Goal: Information Seeking & Learning: Learn about a topic

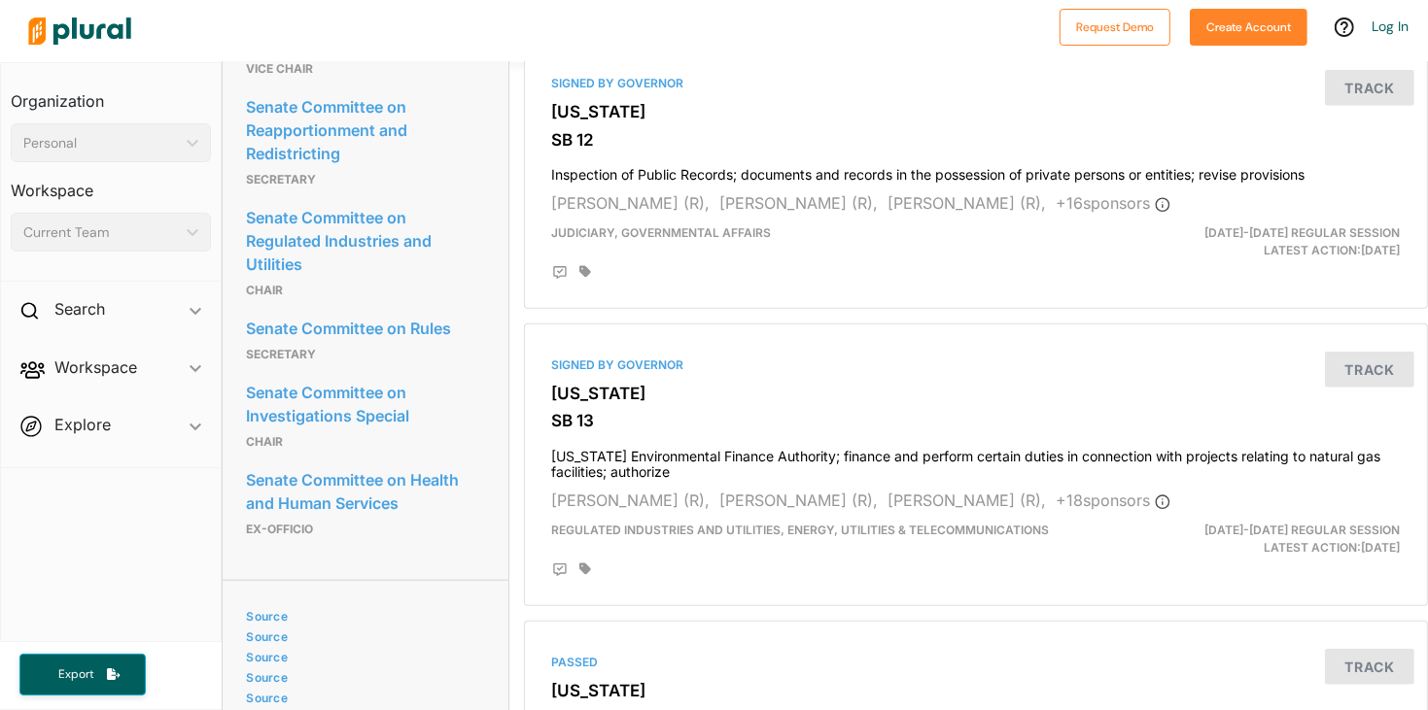
scroll to position [1321, 0]
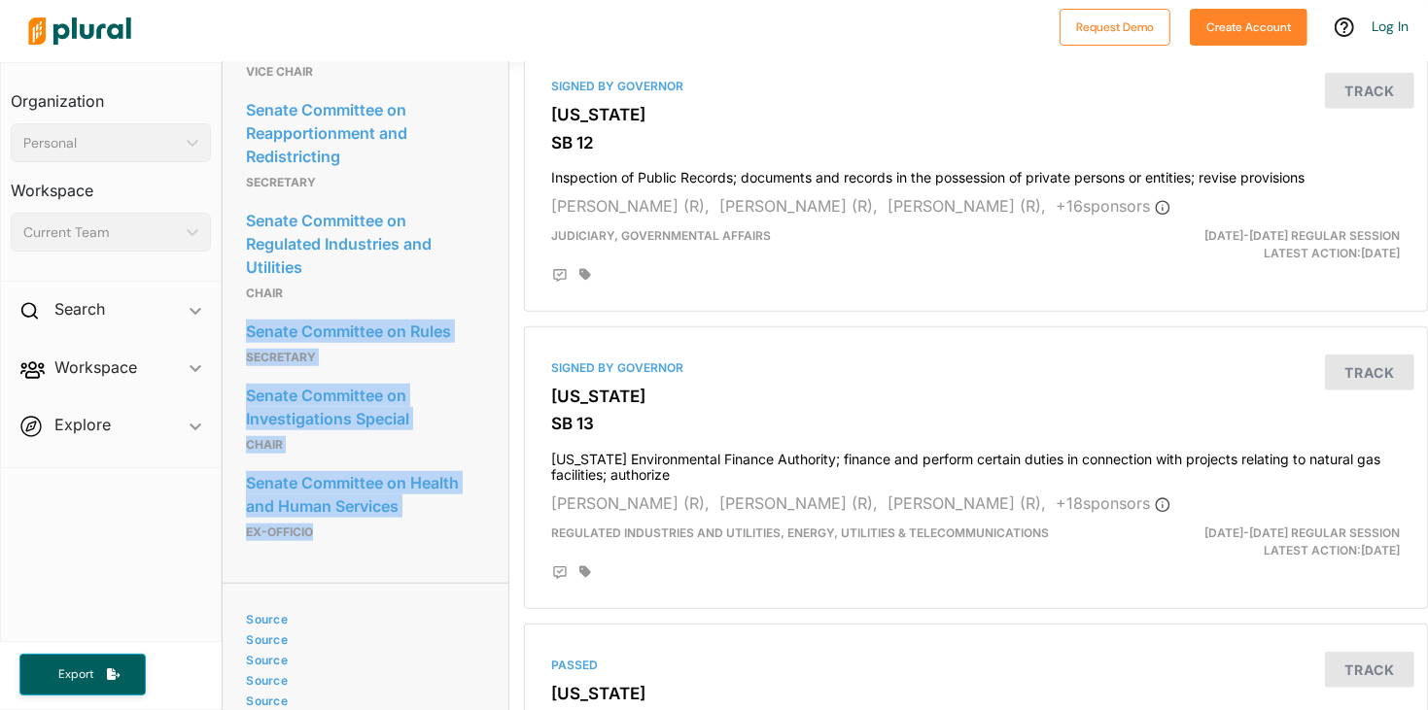
drag, startPoint x: 333, startPoint y: 527, endPoint x: 299, endPoint y: 290, distance: 239.6
click at [299, 290] on div "Senate Committee on Finance Ex Officio Senate Committee on Insurance and Labor …" at bounding box center [365, 212] width 238 height 696
click at [299, 290] on p "Chair" at bounding box center [365, 293] width 238 height 23
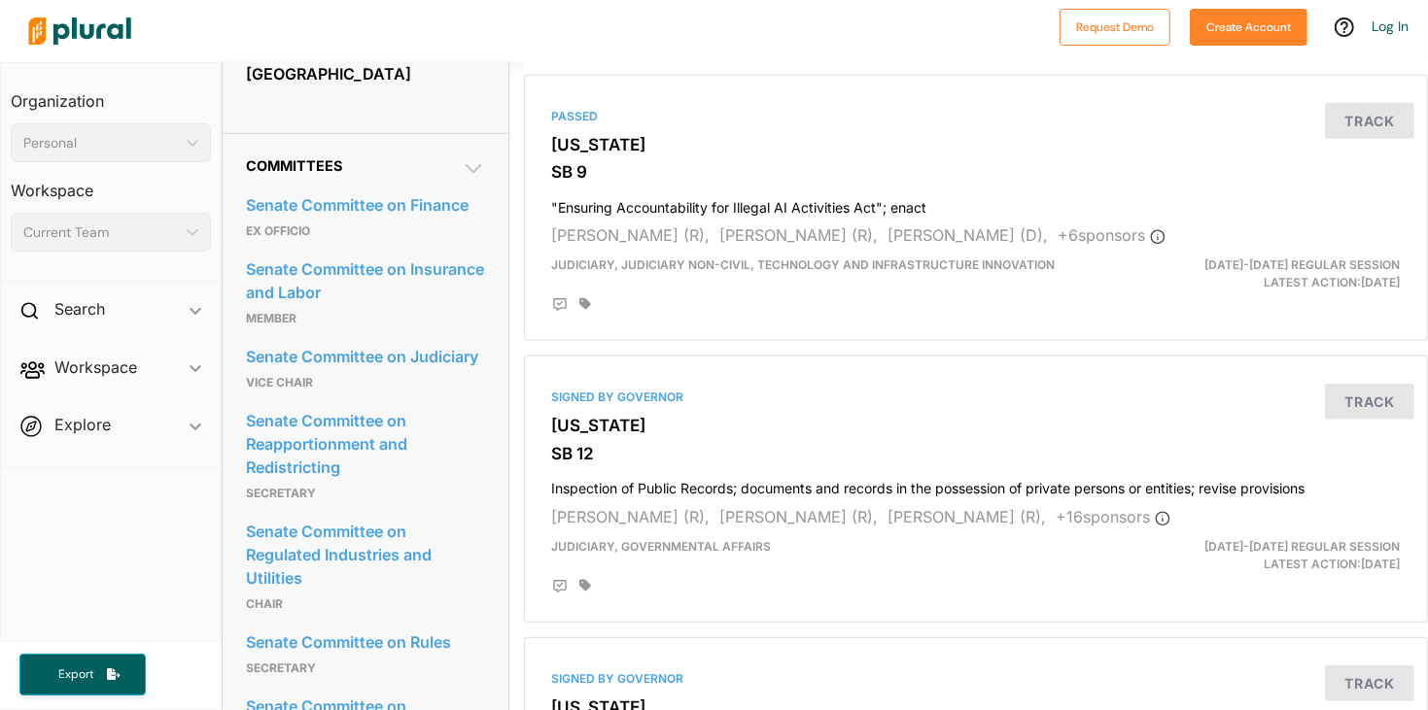
scroll to position [1010, 3]
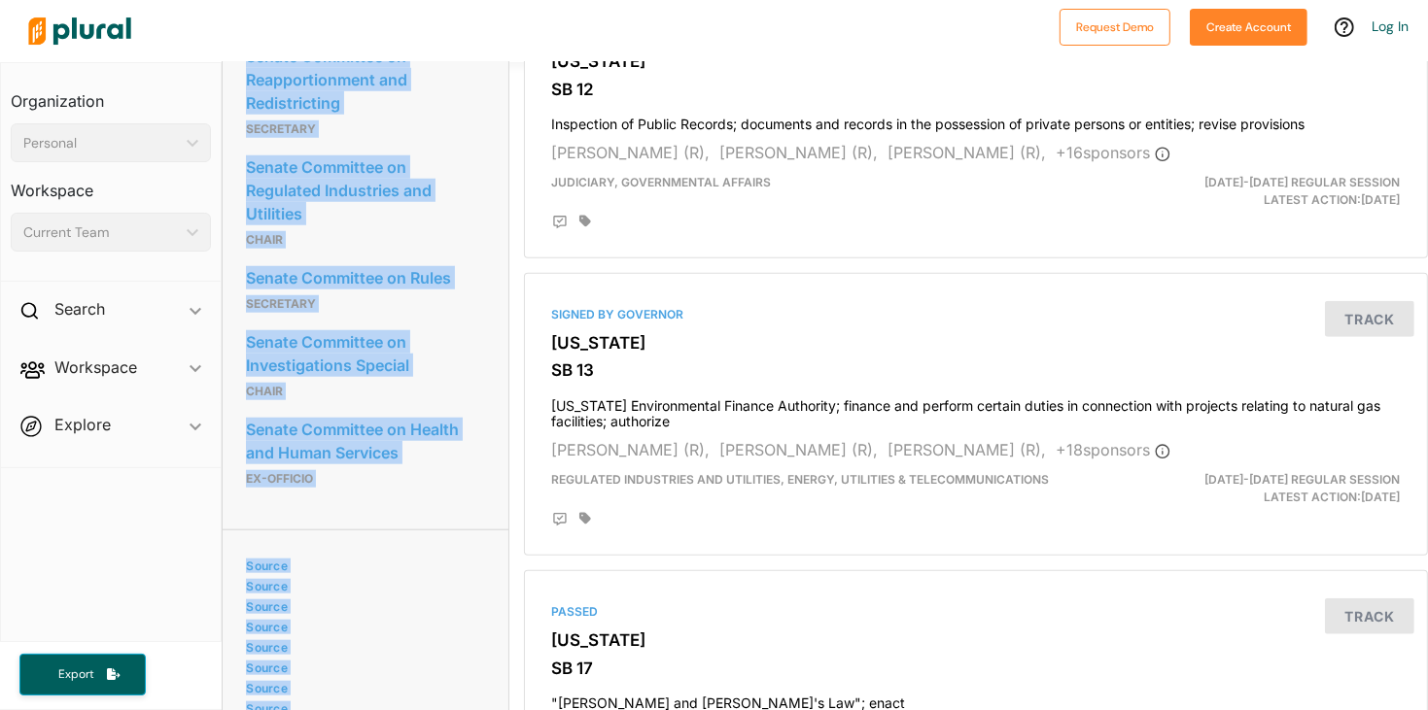
scroll to position [1511, 0]
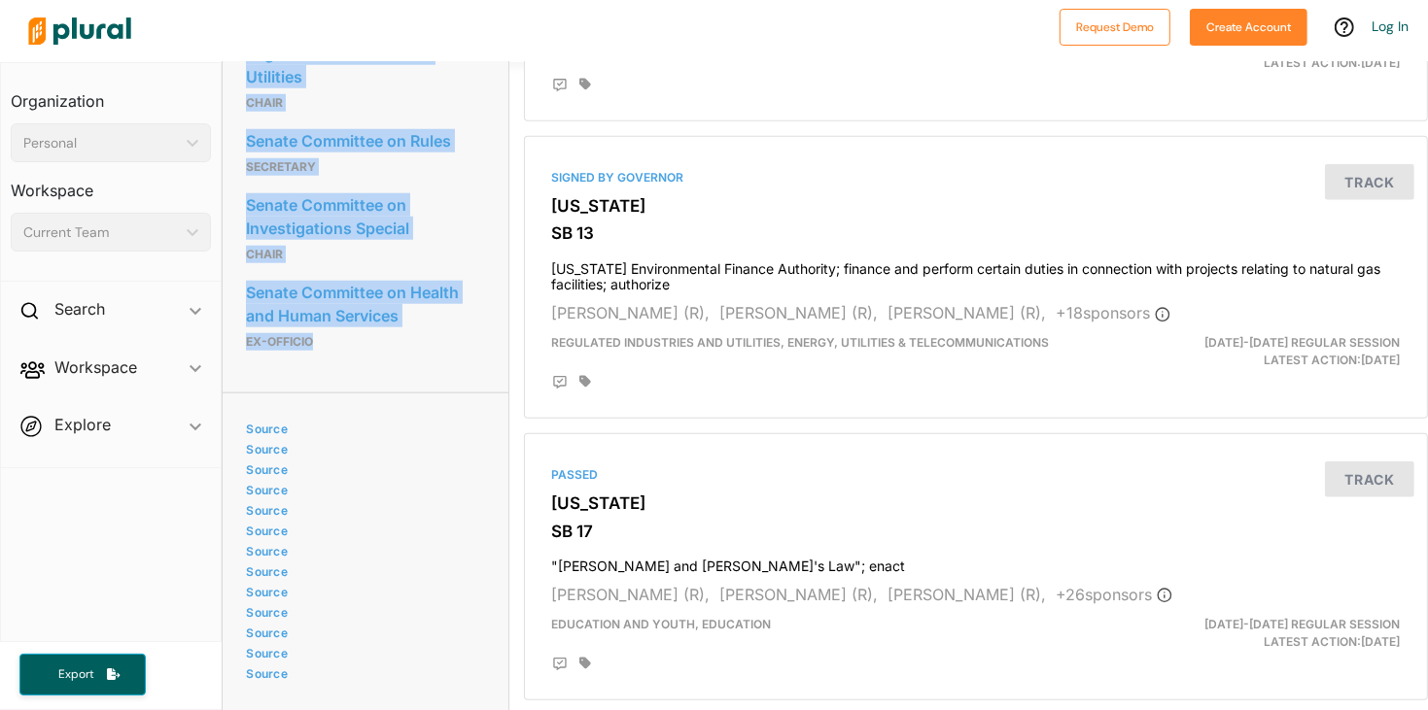
drag, startPoint x: 243, startPoint y: 112, endPoint x: 431, endPoint y: 332, distance: 289.6
click at [431, 332] on div "Committees Senate Committee on Finance Ex Officio Senate Committee on Insurance…" at bounding box center [365, 12] width 285 height 761
copy div "Senate Committee on Finance Ex Officio Senate Committee on Insurance and Labor …"
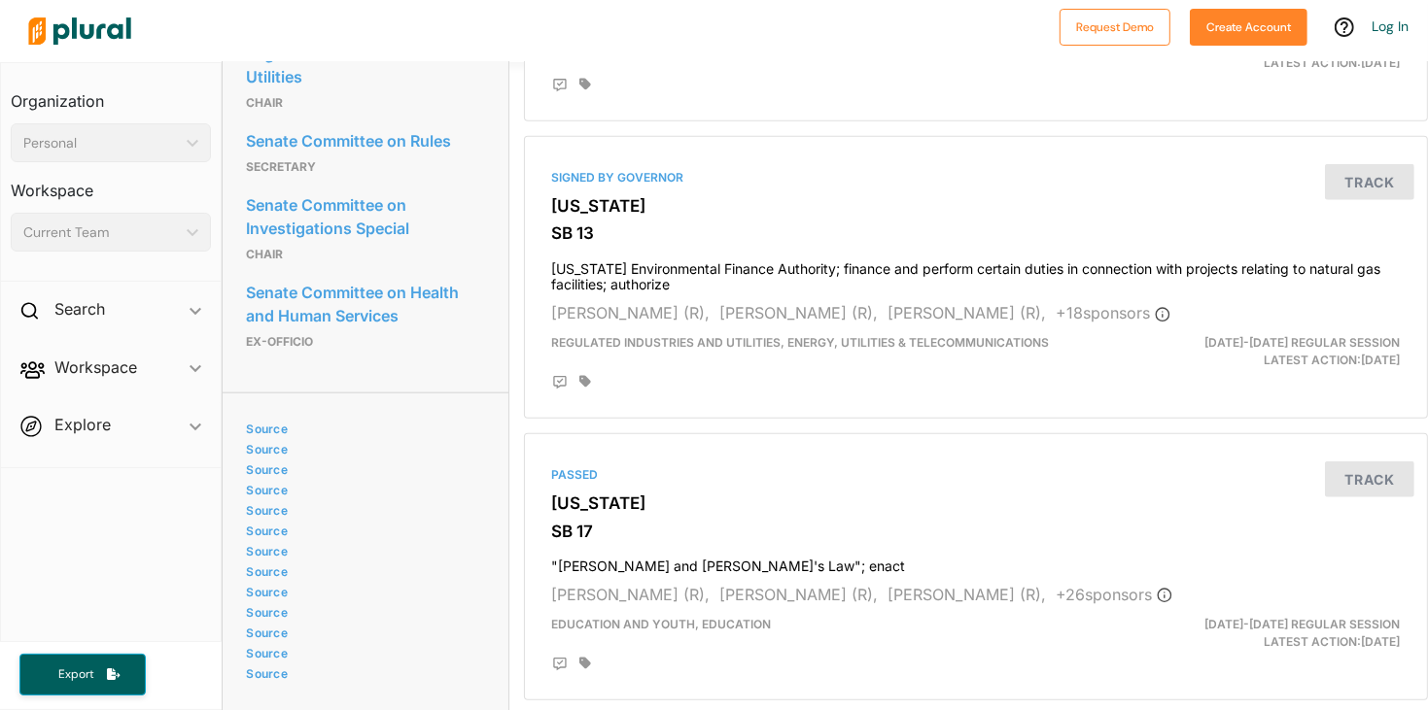
click at [477, 404] on div "Source Source Source Source Source Source Source Source Source Source Source So…" at bounding box center [365, 541] width 238 height 285
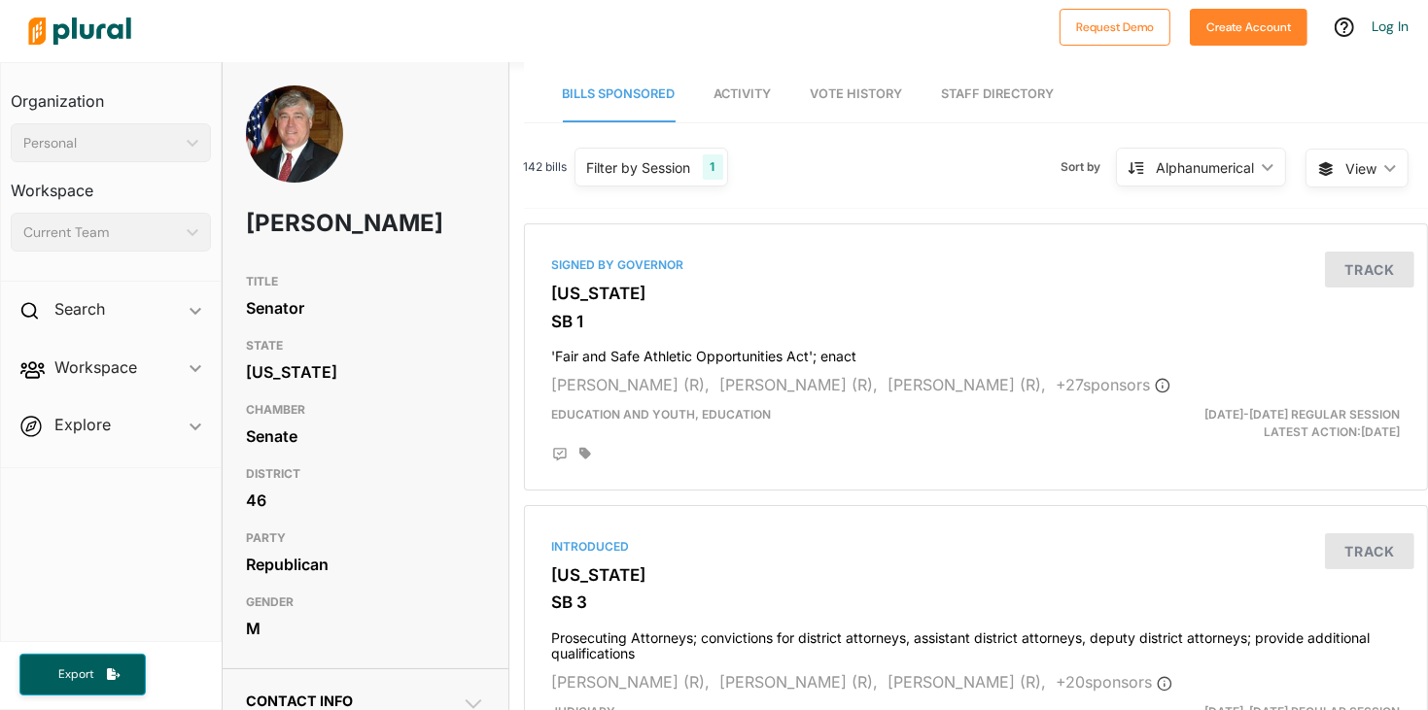
scroll to position [0, 9]
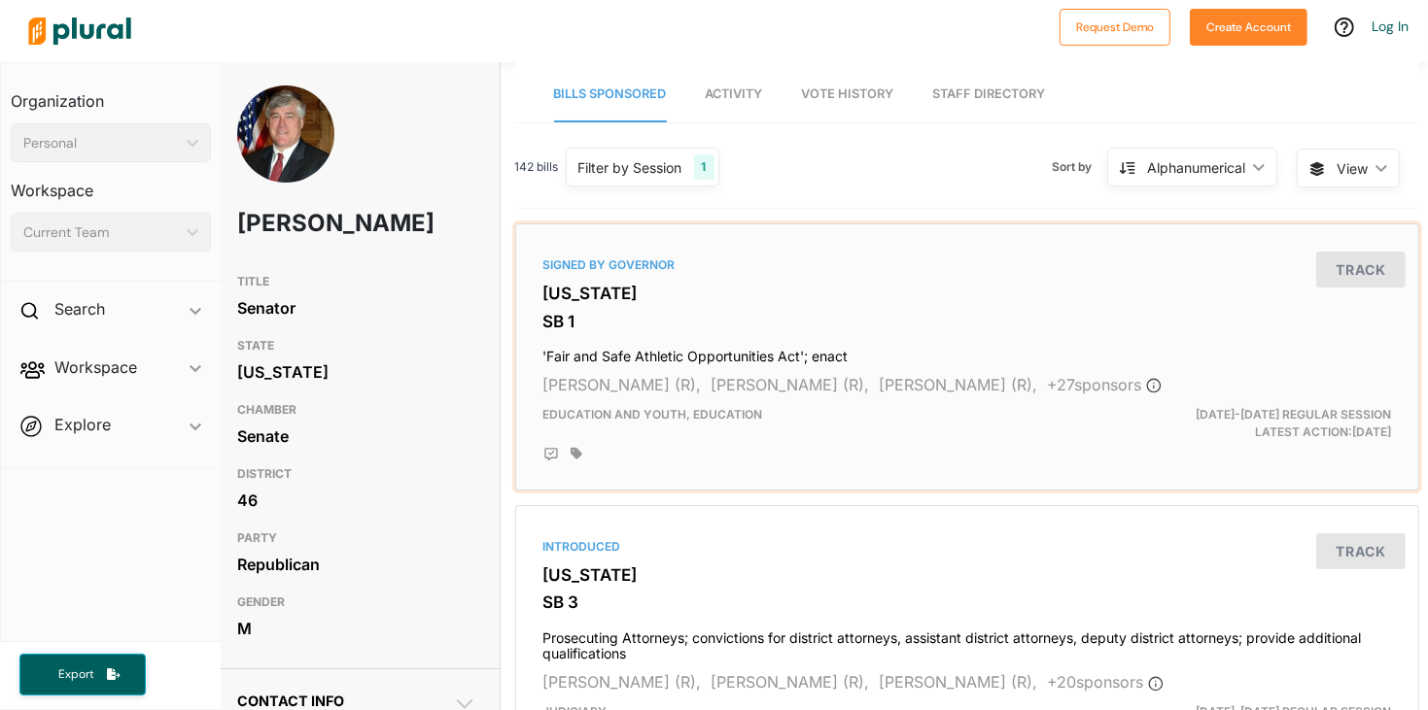
click at [614, 358] on h4 "'Fair and Safe Athletic Opportunities Act'; enact" at bounding box center [966, 352] width 847 height 26
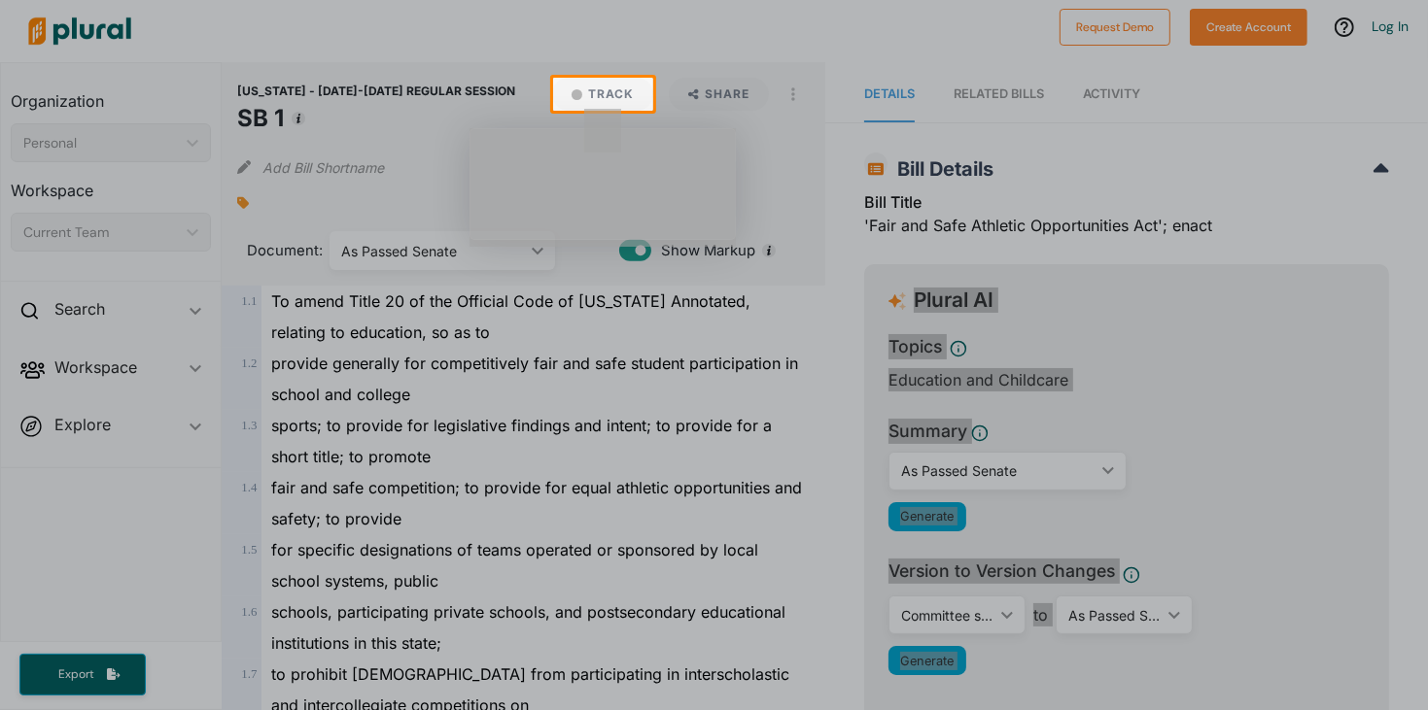
click at [1217, 223] on body "Request Demo Create Account Log In Organization Personal ic_keyboard_arrow_down…" at bounding box center [714, 355] width 1428 height 710
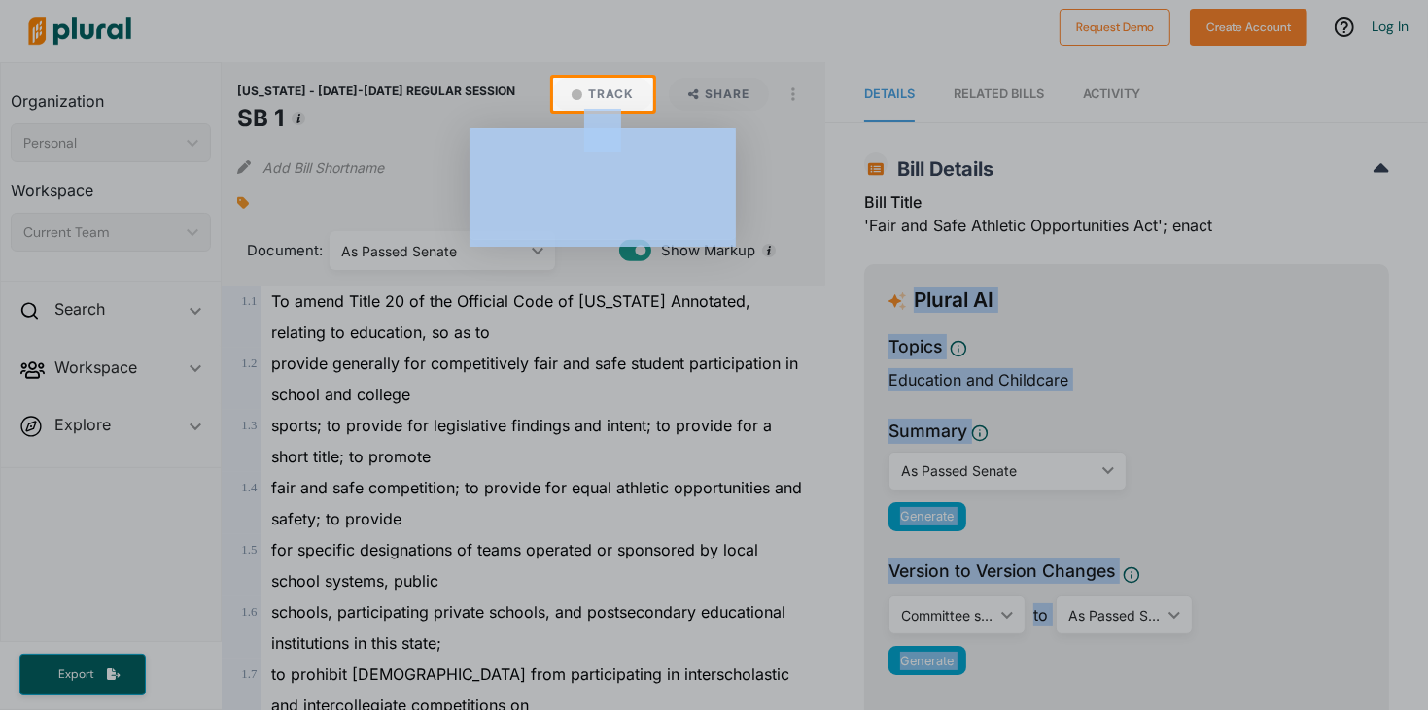
click at [1127, 219] on div at bounding box center [714, 411] width 1428 height 601
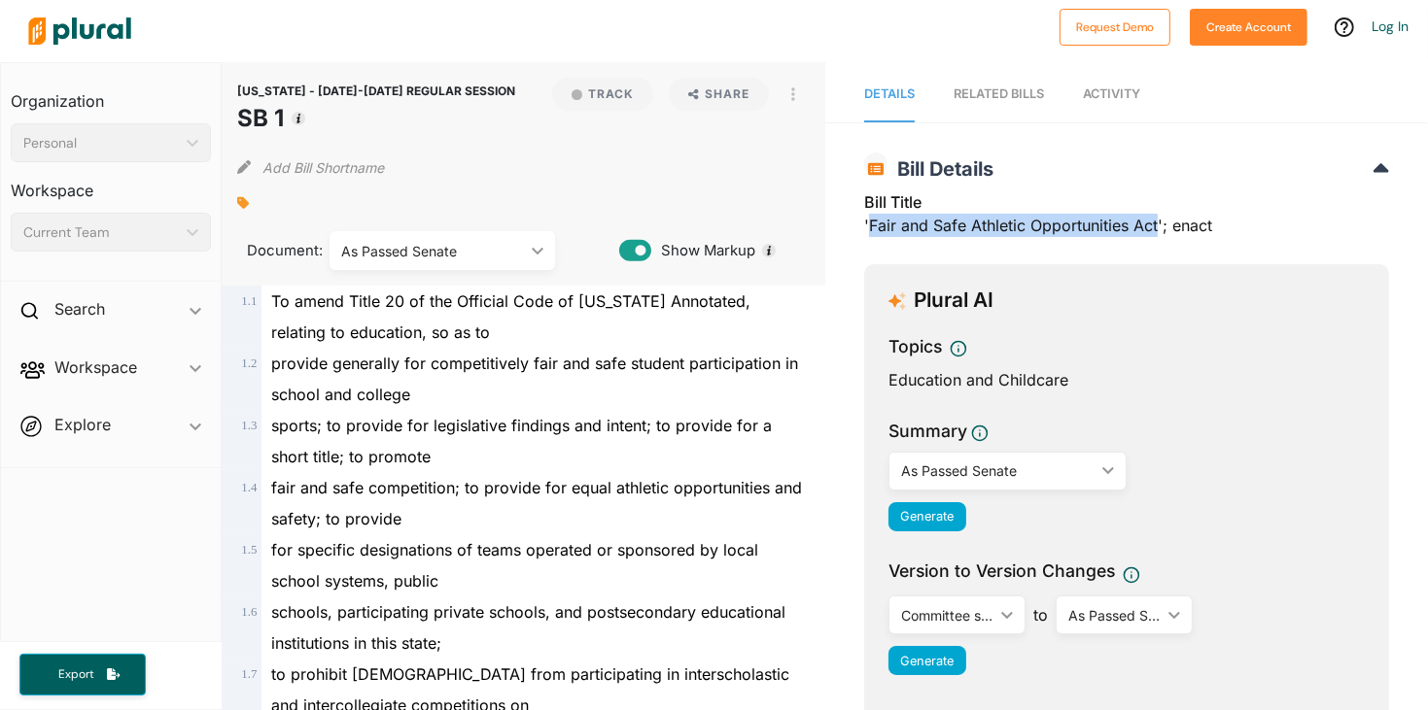
drag, startPoint x: 1156, startPoint y: 225, endPoint x: 869, endPoint y: 220, distance: 287.7
click at [869, 220] on div "Bill Title 'Fair and Safe Athletic Opportunities Act'; enact" at bounding box center [1126, 219] width 525 height 58
copy div "Fair and Safe Athletic Opportunities Act"
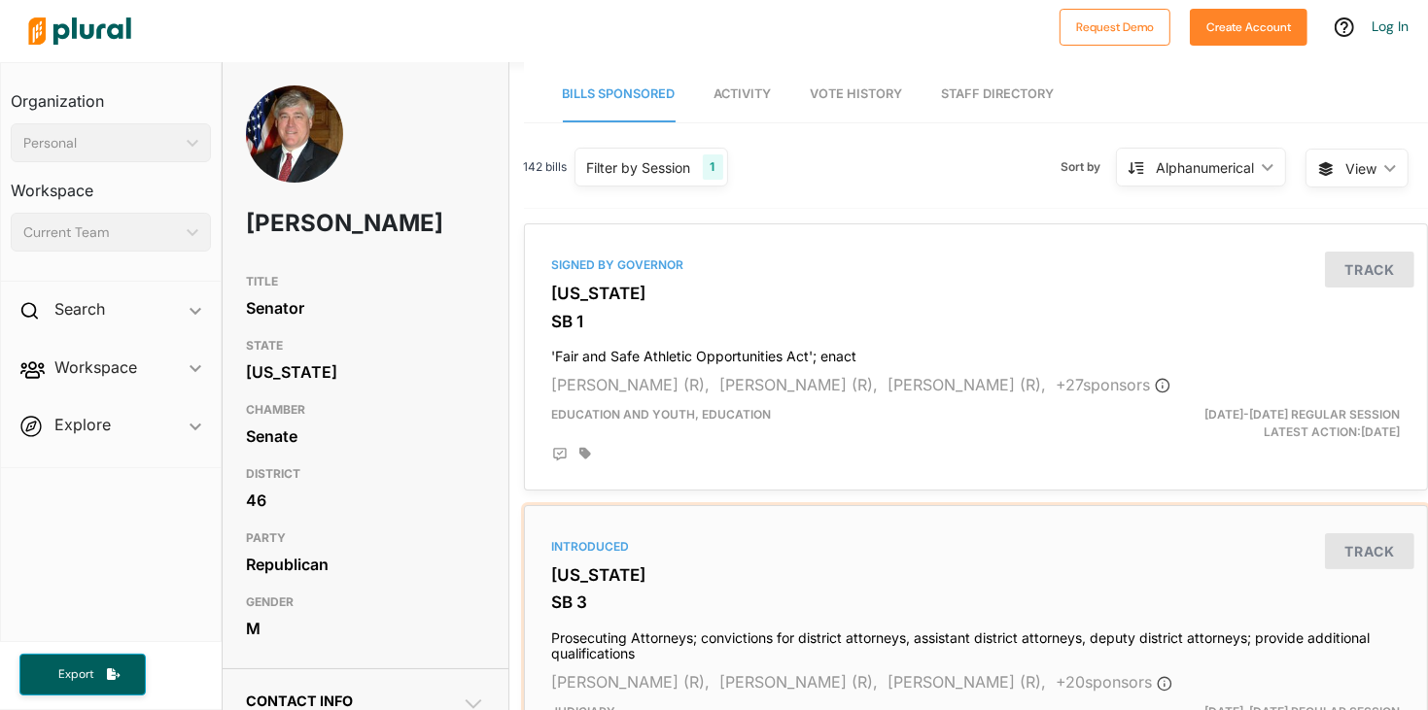
click at [833, 563] on div "Introduced [US_STATE] SB 3 Prosecuting Attorneys; convictions for district atto…" at bounding box center [976, 646] width 886 height 265
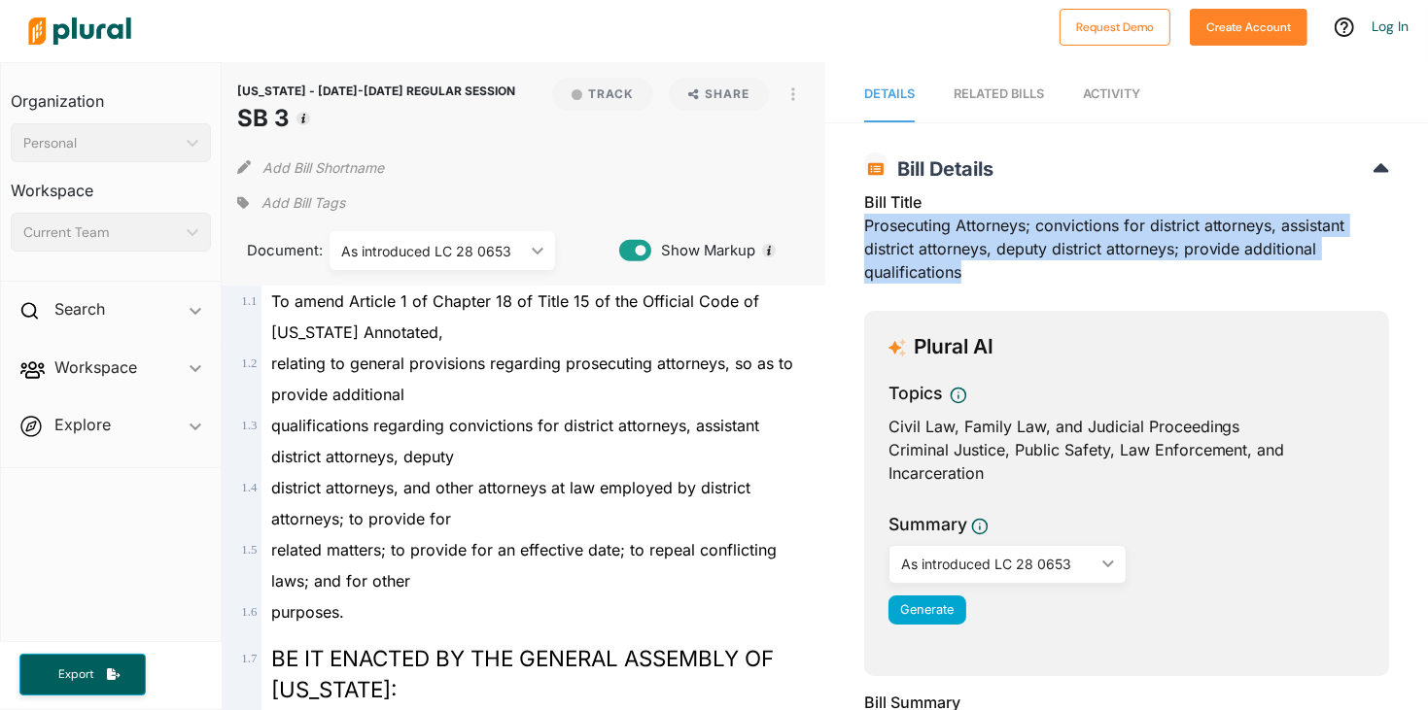
drag, startPoint x: 863, startPoint y: 222, endPoint x: 991, endPoint y: 266, distance: 135.8
click at [991, 266] on div "Bill Title Prosecuting Attorneys; convictions for district attorneys, assistant…" at bounding box center [1126, 242] width 525 height 105
copy div "Prosecuting Attorneys; convictions for district attorneys, assistant district a…"
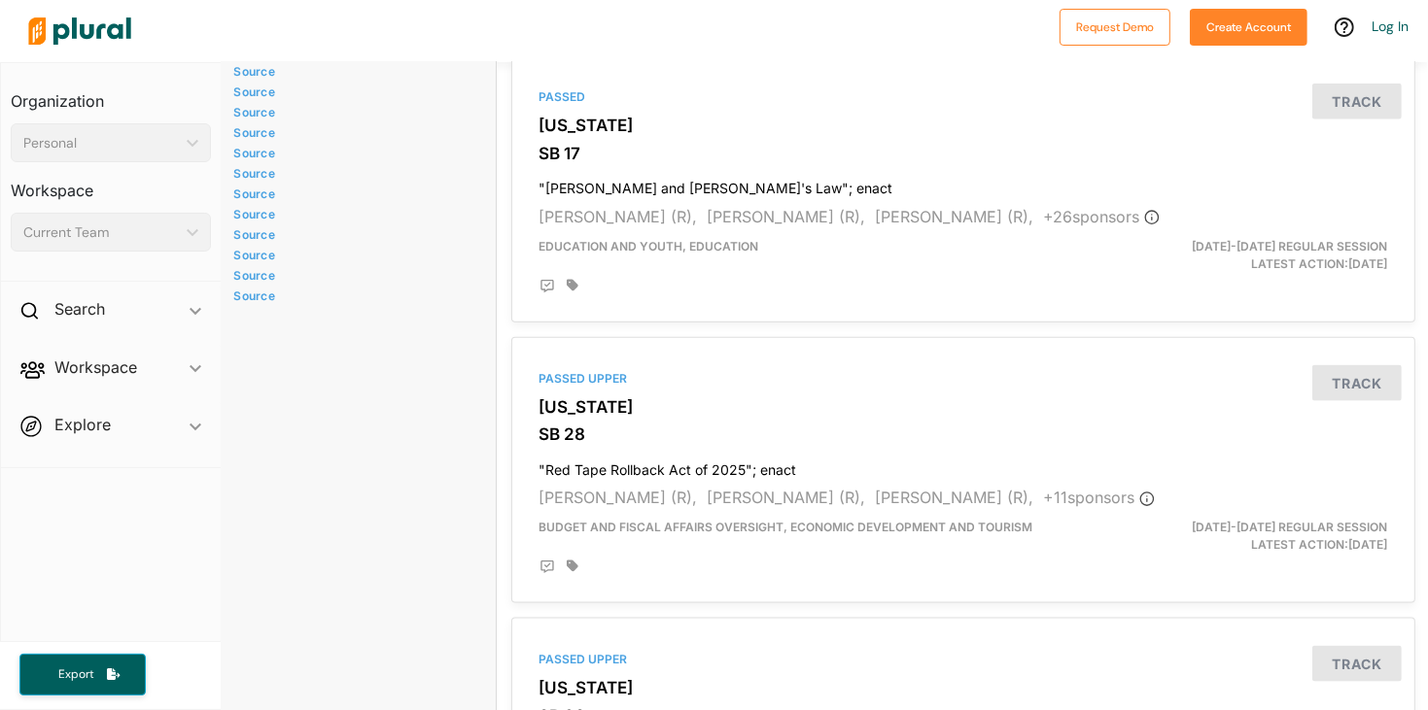
scroll to position [2193, 13]
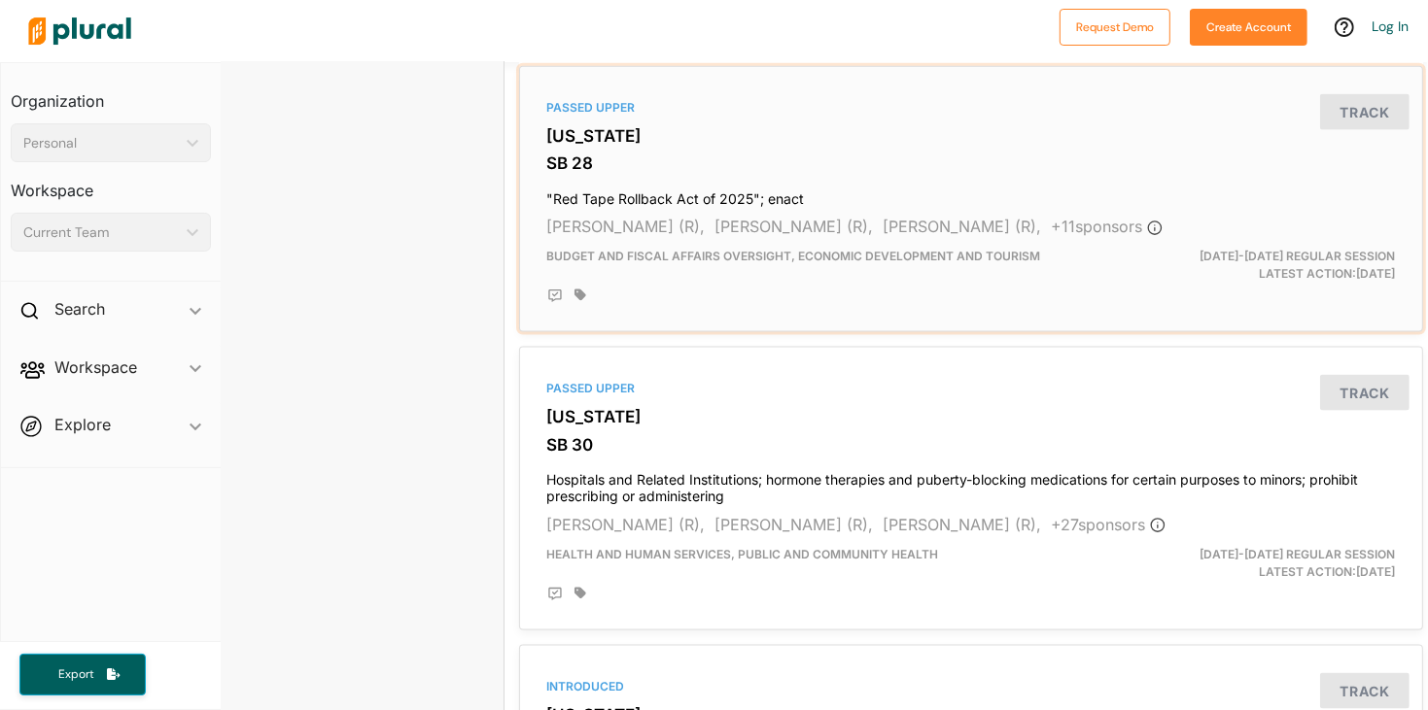
click at [735, 262] on span "Budget and Fiscal Affairs Oversight, Economic Development and Tourism" at bounding box center [794, 256] width 494 height 15
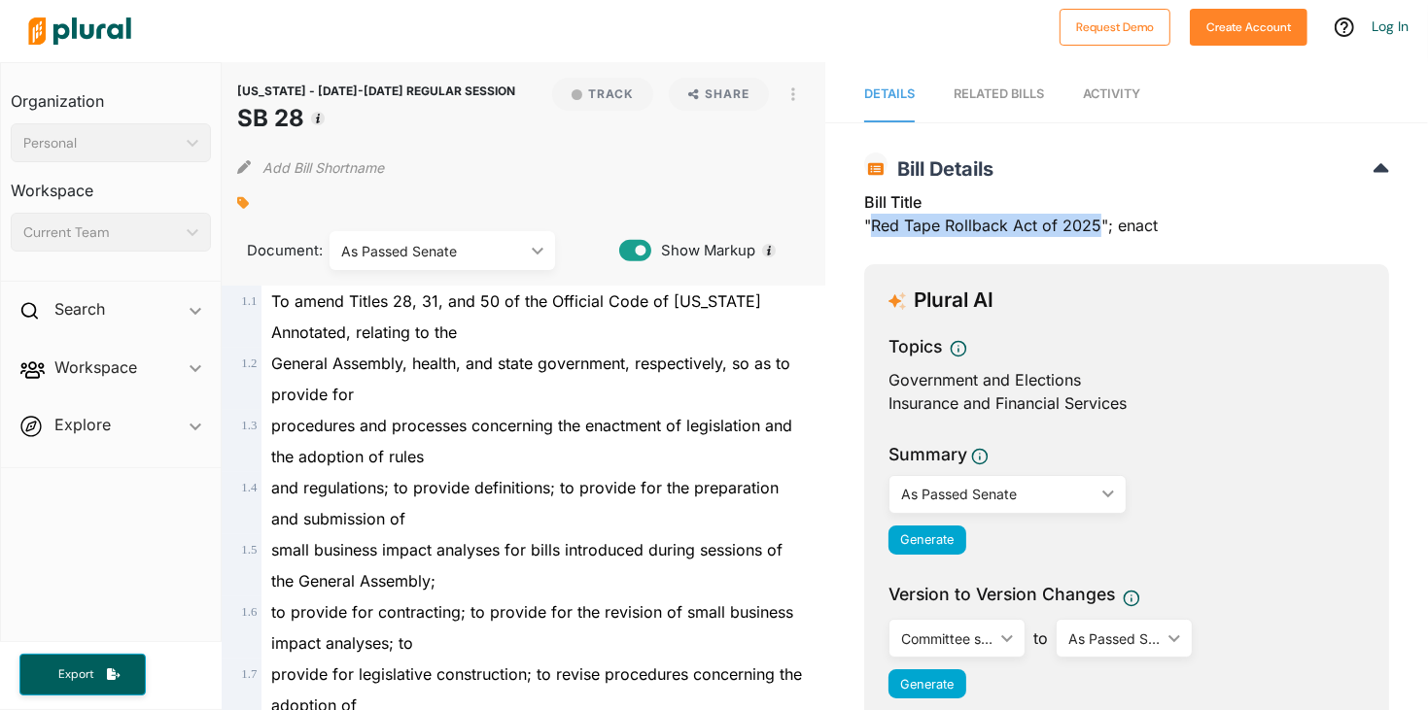
drag, startPoint x: 875, startPoint y: 224, endPoint x: 1099, endPoint y: 224, distance: 224.5
click at [1099, 224] on div "Bill Title "Red Tape Rollback Act of 2025"; enact" at bounding box center [1126, 219] width 525 height 58
copy div "Red Tape Rollback Act of 2025"
click at [80, 38] on img at bounding box center [80, 31] width 136 height 68
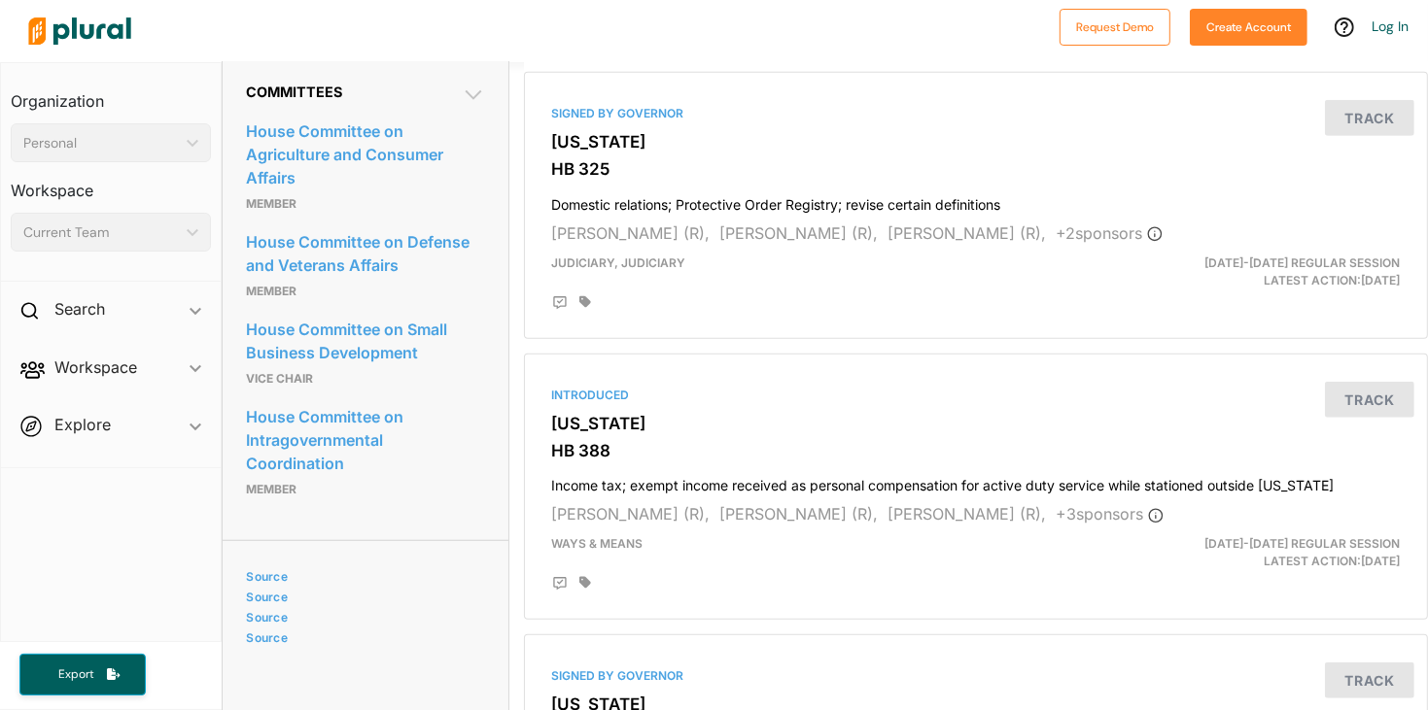
scroll to position [1006, 0]
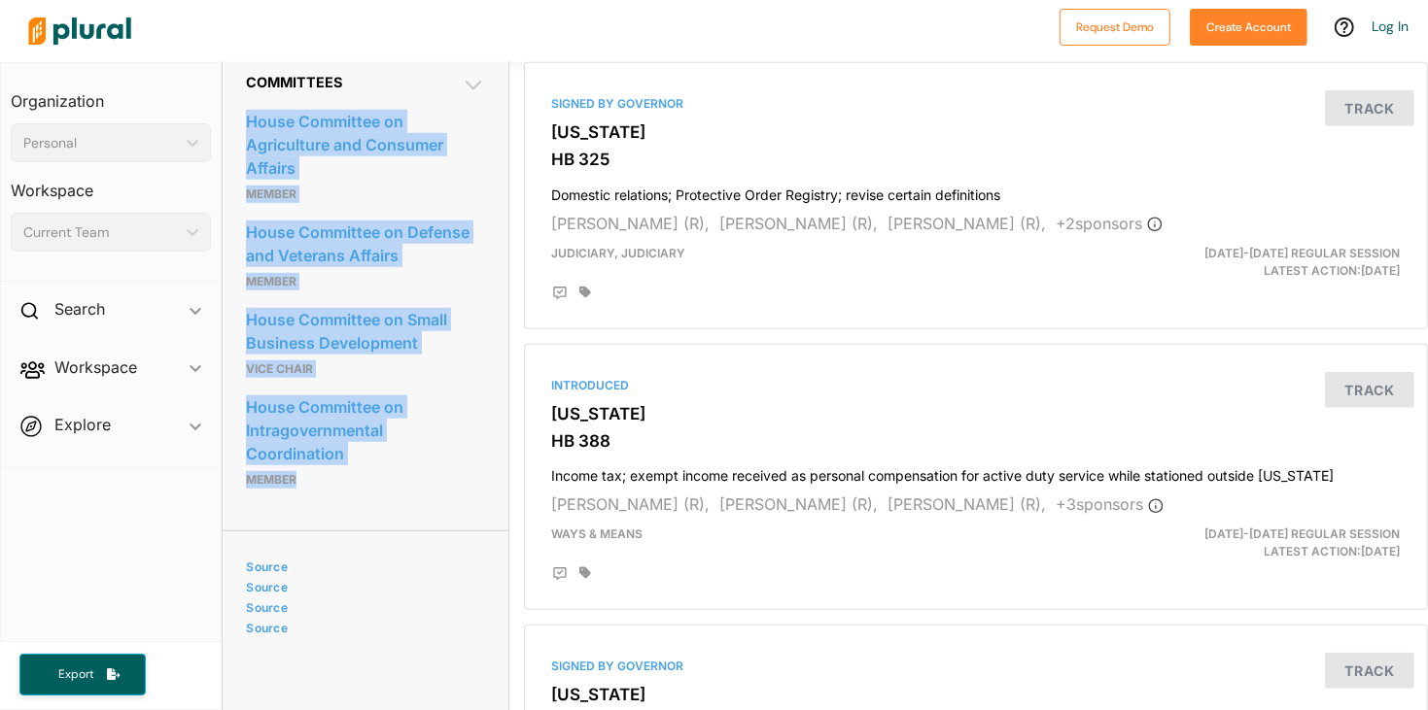
drag, startPoint x: 241, startPoint y: 128, endPoint x: 397, endPoint y: 482, distance: 386.8
click at [397, 482] on div "Committees House Committee on Agriculture and Consumer Affairs Member House Com…" at bounding box center [365, 290] width 285 height 481
copy div "House Committee on Agriculture and Consumer Affairs Member House Committee on D…"
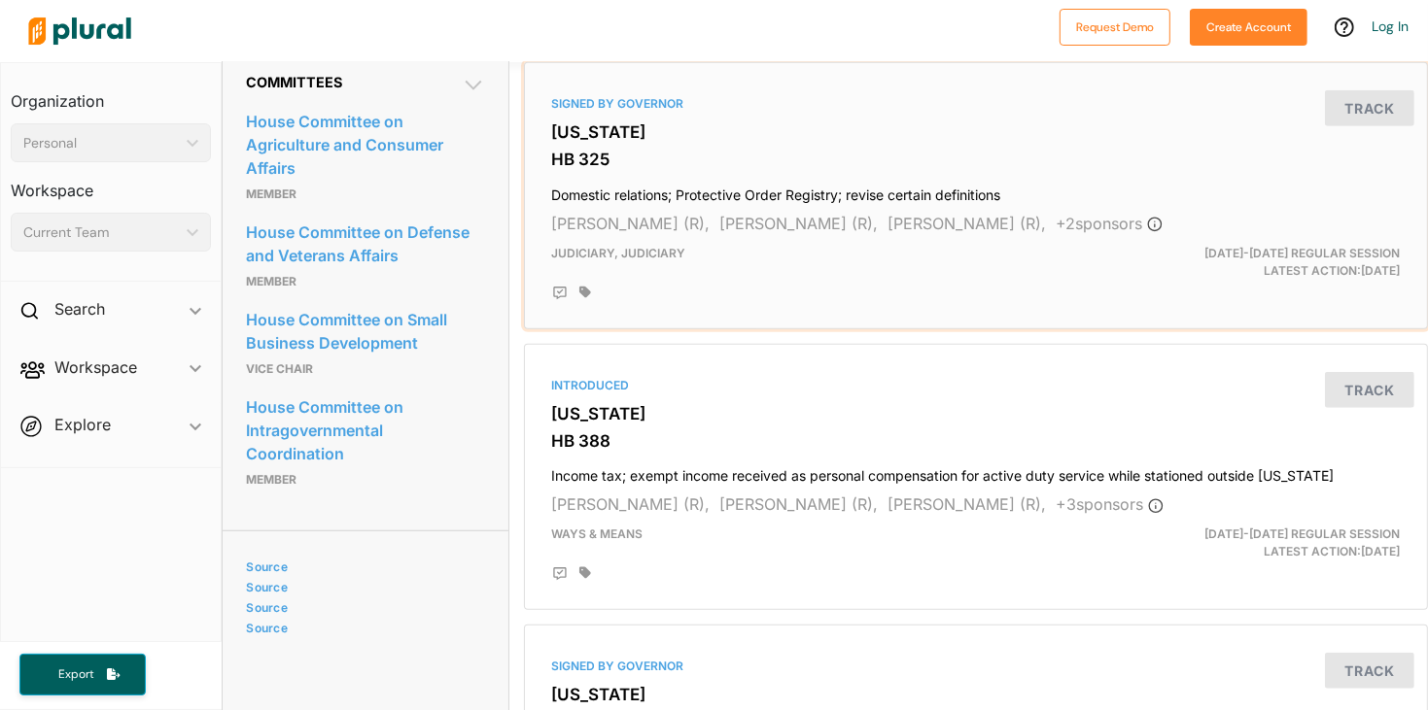
click at [760, 176] on div "Signed by Governor Georgia HB 325 Domestic relations; Protective Order Registry…" at bounding box center [976, 196] width 886 height 250
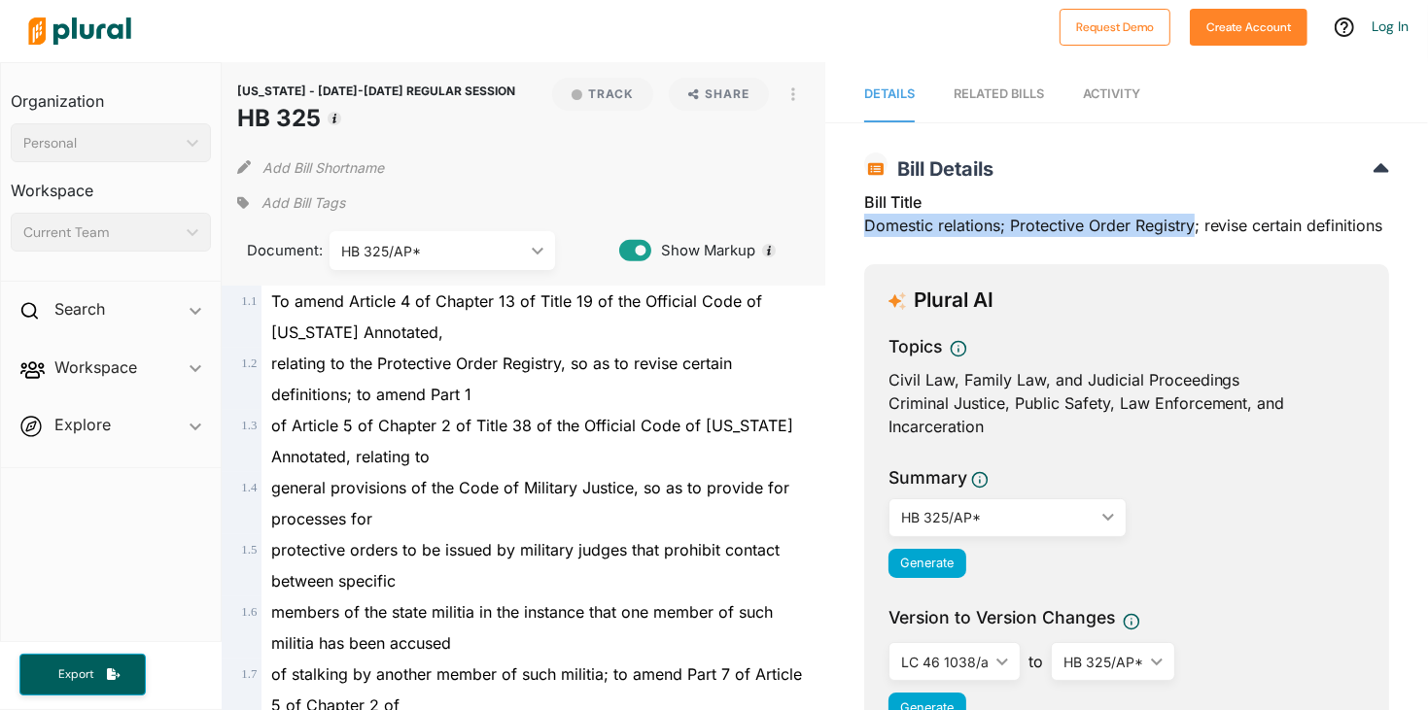
drag, startPoint x: 865, startPoint y: 226, endPoint x: 1195, endPoint y: 229, distance: 330.4
click at [1195, 229] on div "Bill Title Domestic relations; Protective Order Registry; revise certain defini…" at bounding box center [1126, 219] width 525 height 58
copy div "Domestic relations; Protective Order Registry"
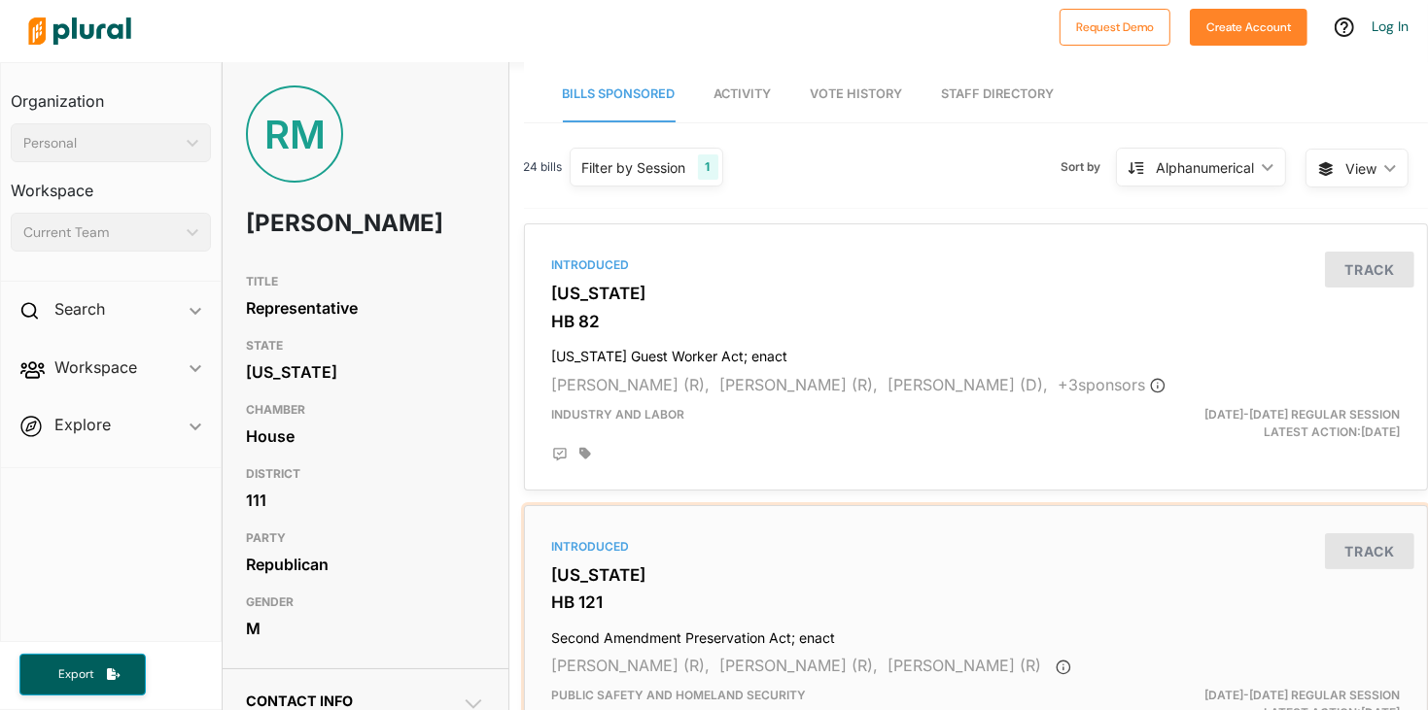
click at [697, 588] on div "Introduced Georgia HB 121 Second Amendment Preservation Act; enact Charlice Byr…" at bounding box center [976, 639] width 886 height 250
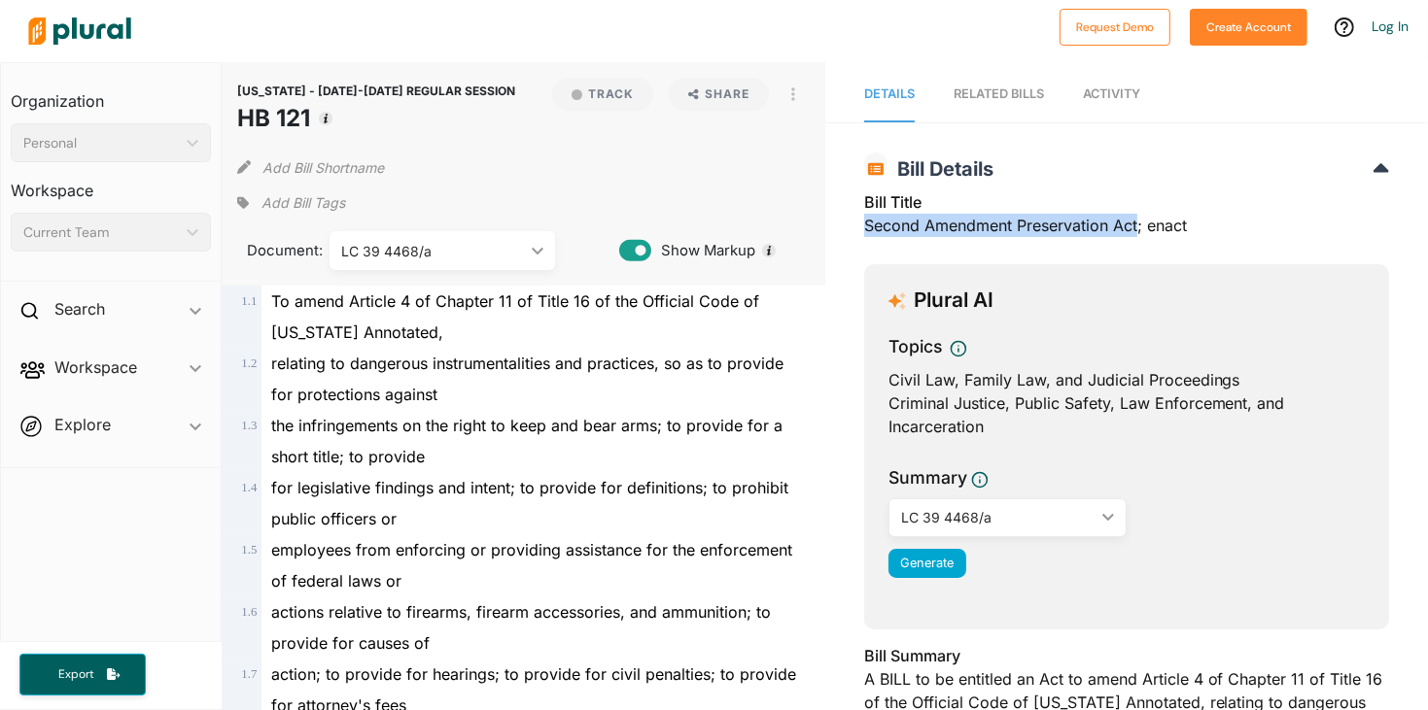
drag, startPoint x: 864, startPoint y: 226, endPoint x: 1139, endPoint y: 226, distance: 275.0
click at [1139, 226] on div "Bill Title Second Amendment Preservation Act; enact" at bounding box center [1126, 219] width 525 height 58
copy div "Second Amendment Preservation Act"
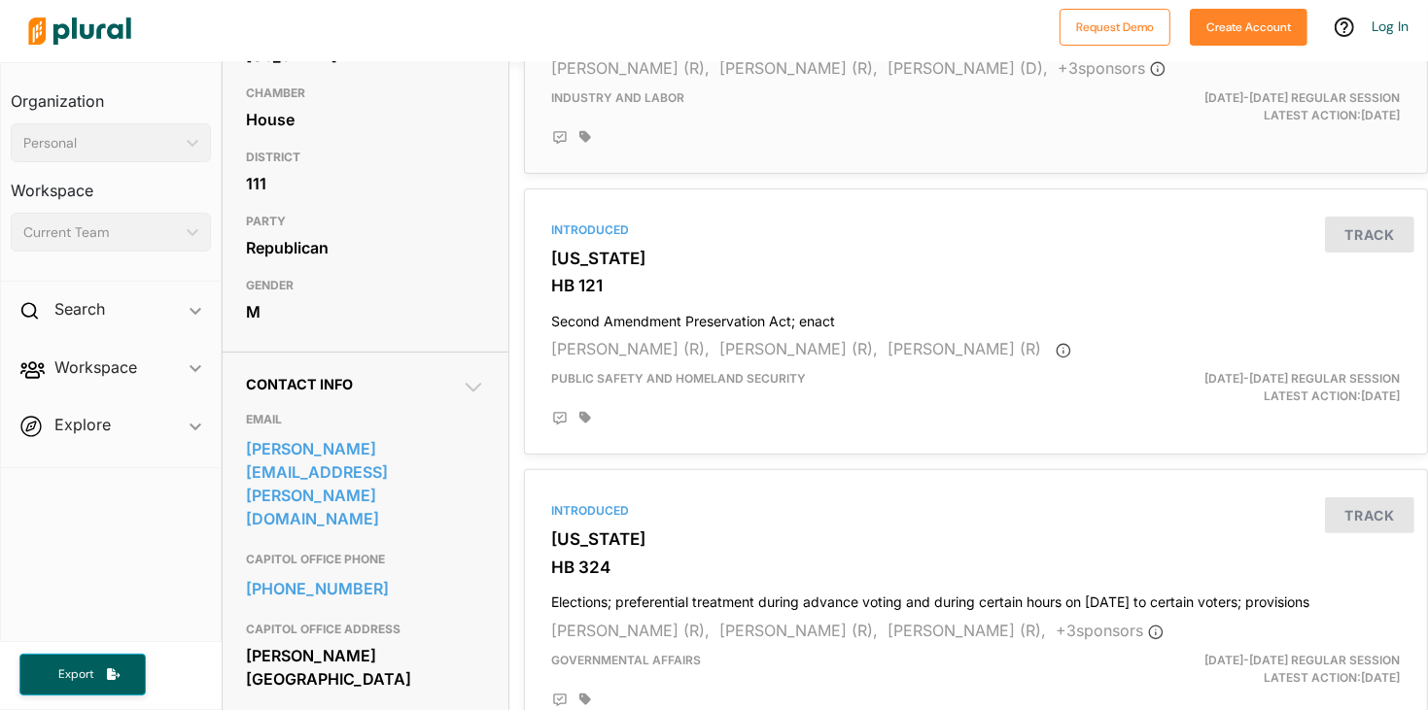
scroll to position [326, 0]
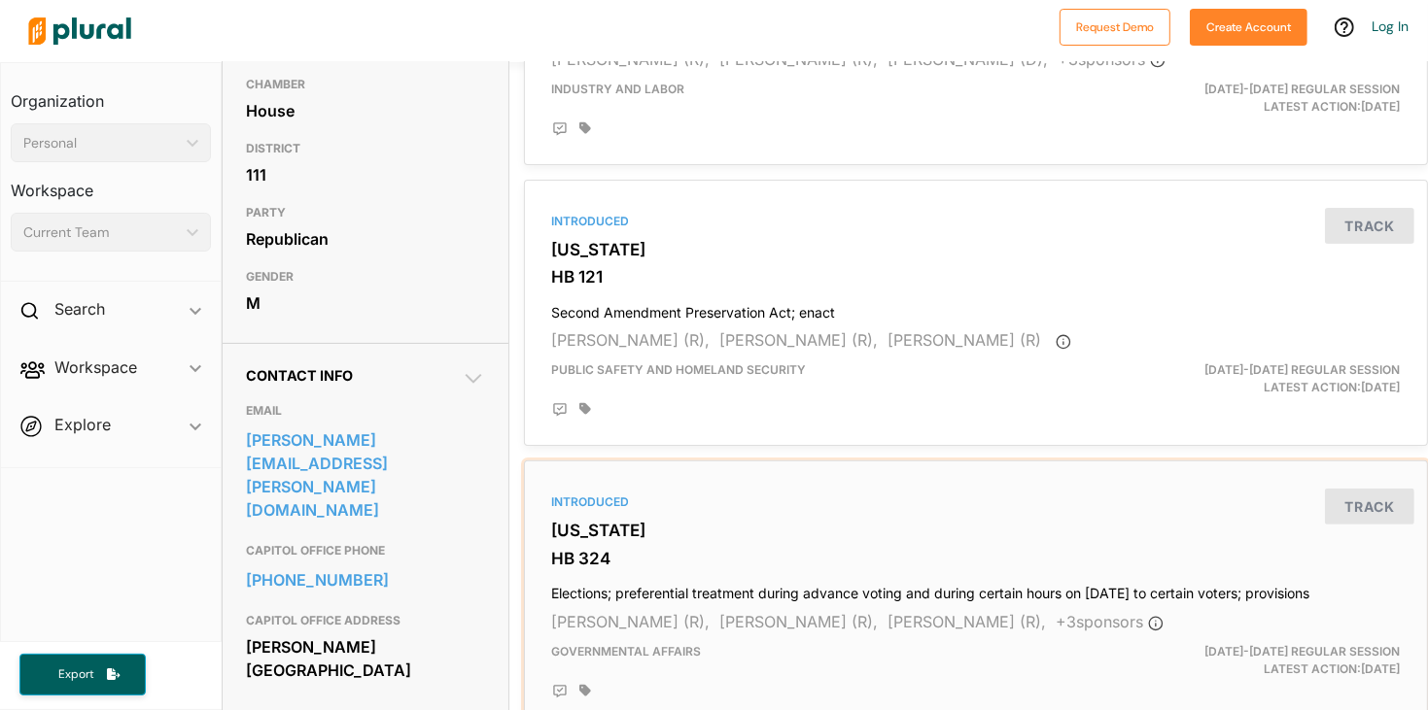
click at [778, 558] on h3 "HB 324" at bounding box center [975, 558] width 847 height 19
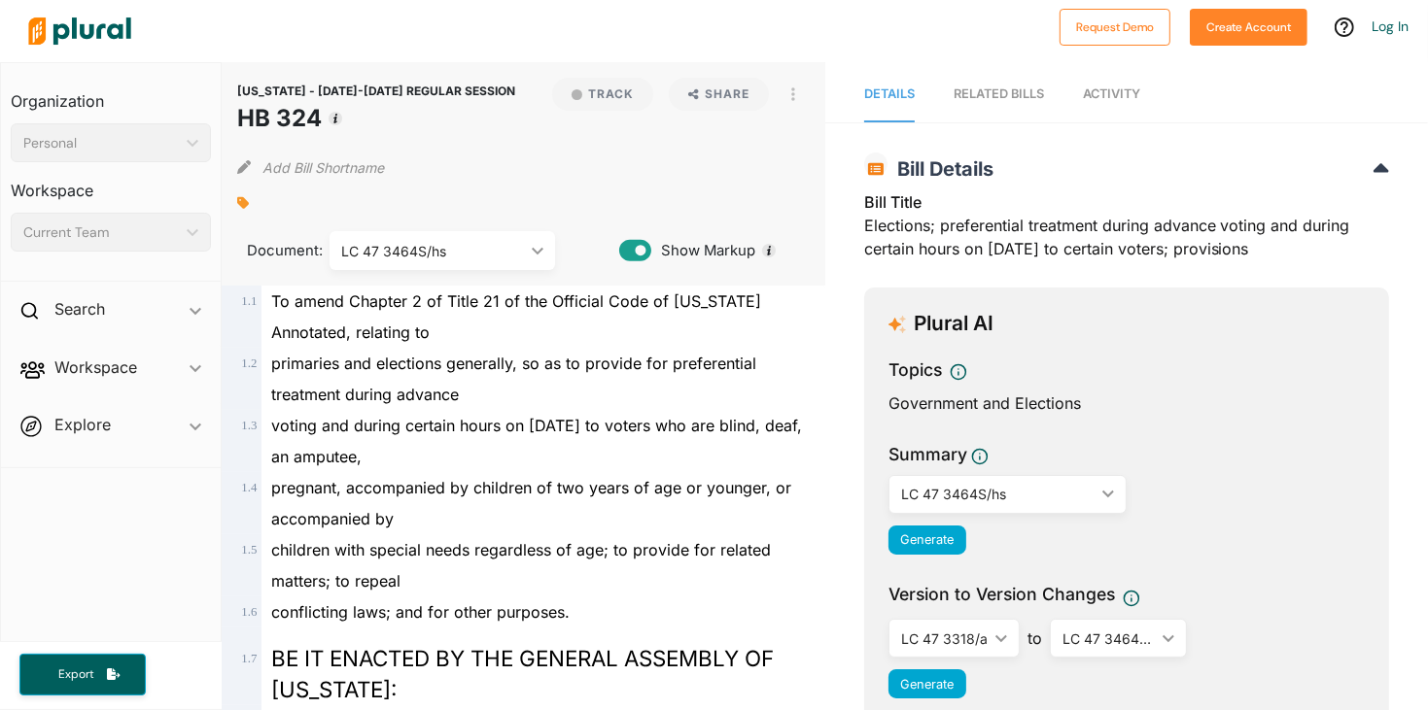
drag, startPoint x: 858, startPoint y: 220, endPoint x: 1295, endPoint y: 256, distance: 438.8
copy div "Elections; preferential treatment during advance voting and during certain hour…"
